Goal: Use online tool/utility: Utilize a website feature to perform a specific function

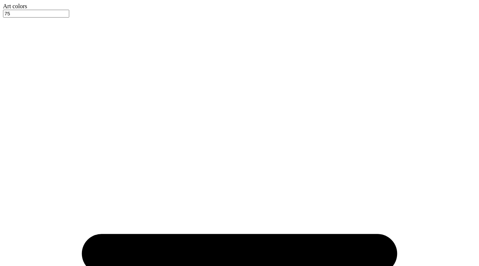
type textarea "x"
click at [69, 13] on input "75" at bounding box center [36, 14] width 66 height 8
type input "74"
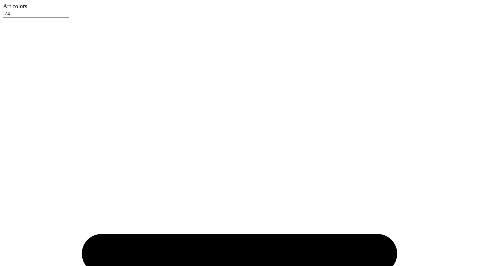
type textarea "x"
type input "3.00"
type textarea "x"
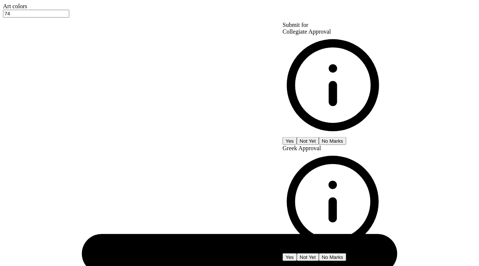
click at [346, 137] on button "No Marks" at bounding box center [332, 141] width 27 height 8
click at [297, 254] on button "Yes" at bounding box center [289, 258] width 14 height 8
type input "$22.25"
type textarea "x"
